Goal: Find contact information: Find contact information

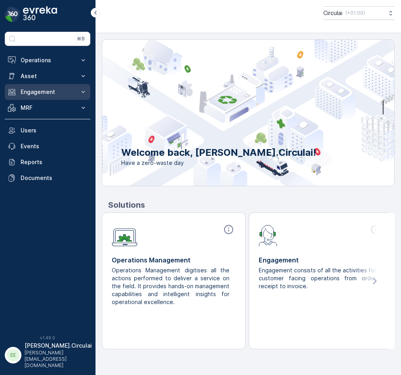
click at [49, 90] on p "Engagement" at bounding box center [48, 92] width 54 height 8
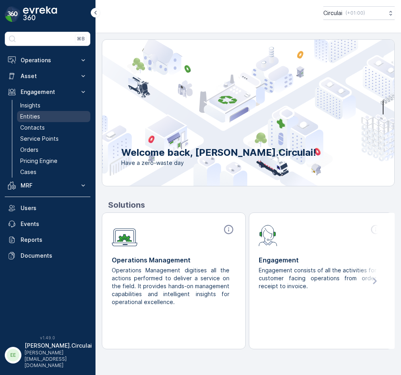
click at [55, 117] on link "Entities" at bounding box center [53, 116] width 73 height 11
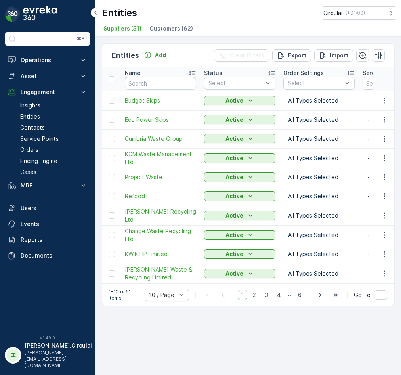
click at [171, 31] on span "Customers (62)" at bounding box center [171, 29] width 44 height 8
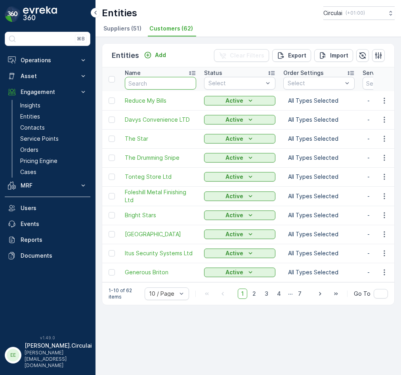
click at [165, 83] on input "text" at bounding box center [160, 83] width 71 height 13
type input "red"
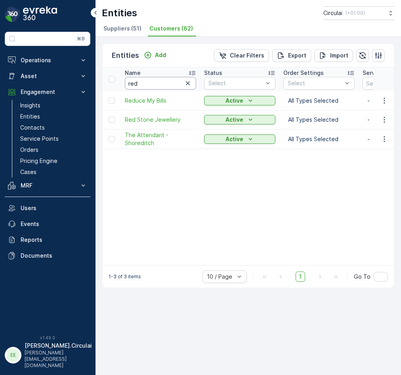
click at [149, 86] on input "red" at bounding box center [160, 83] width 71 height 13
type input "reflex"
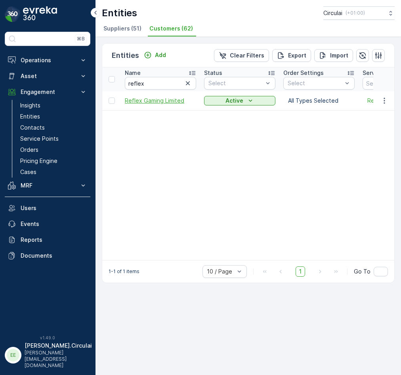
click at [159, 104] on span "Reflex Gaming Limited" at bounding box center [160, 101] width 71 height 8
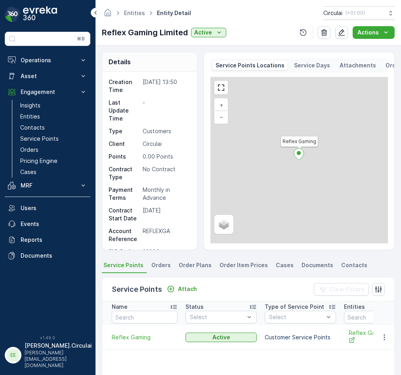
click at [357, 269] on span "Contacts" at bounding box center [354, 265] width 26 height 8
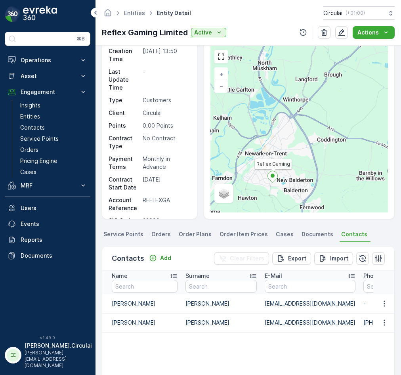
scroll to position [79, 0]
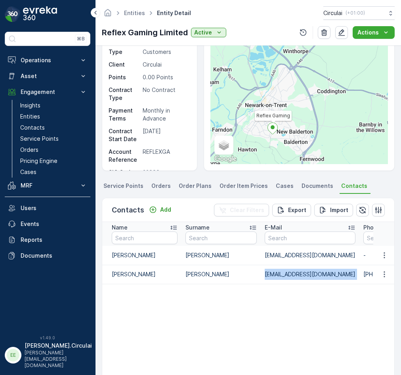
drag, startPoint x: 265, startPoint y: 274, endPoint x: 341, endPoint y: 275, distance: 75.3
copy td "[EMAIL_ADDRESS][DOMAIN_NAME]"
